Goal: Task Accomplishment & Management: Manage account settings

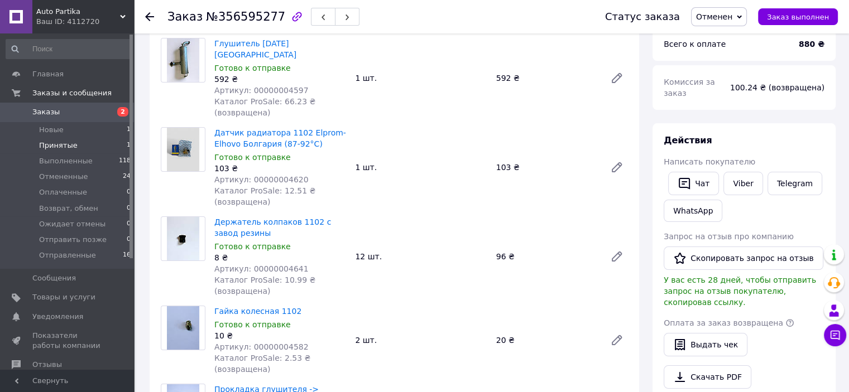
scroll to position [42, 0]
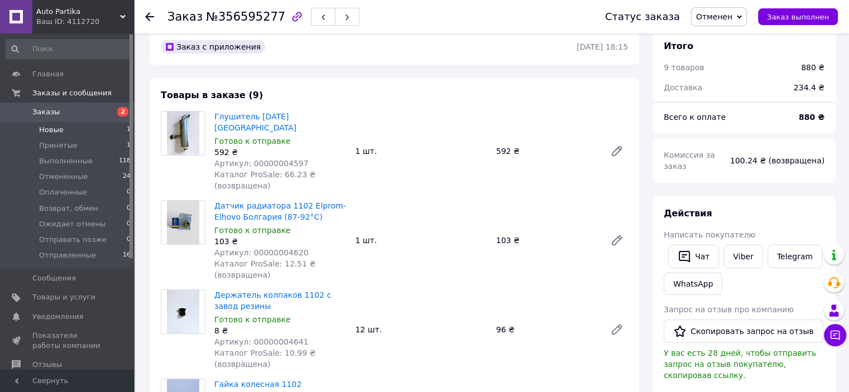
click at [80, 133] on li "Новые 1" at bounding box center [68, 130] width 137 height 16
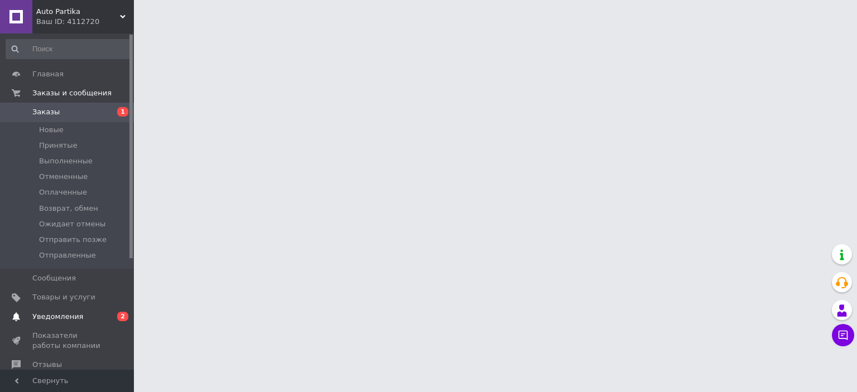
click at [110, 318] on span "0 2" at bounding box center [118, 317] width 31 height 10
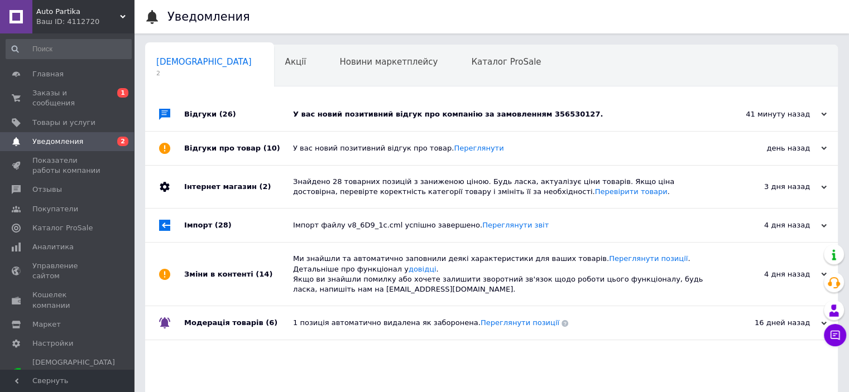
click at [348, 124] on div "У вас новий позитивний відгук про компанію за замовленням 356530127." at bounding box center [504, 114] width 422 height 33
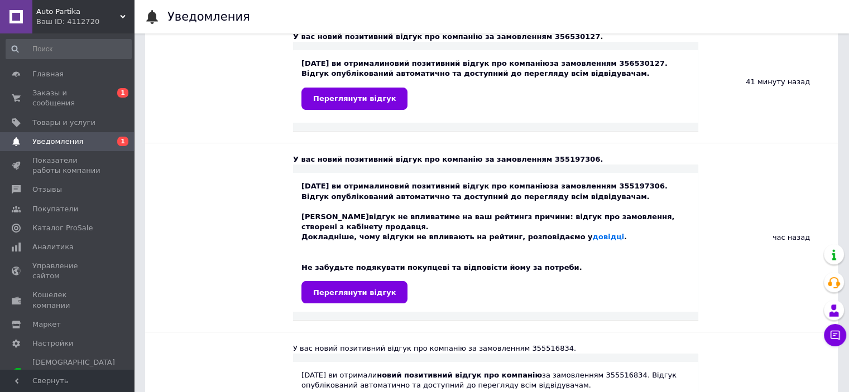
scroll to position [167, 0]
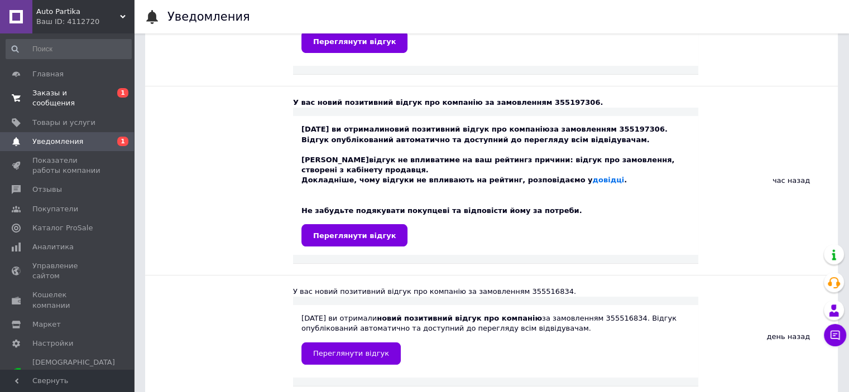
click at [106, 91] on span "0 1" at bounding box center [118, 98] width 31 height 20
